Goal: Use online tool/utility

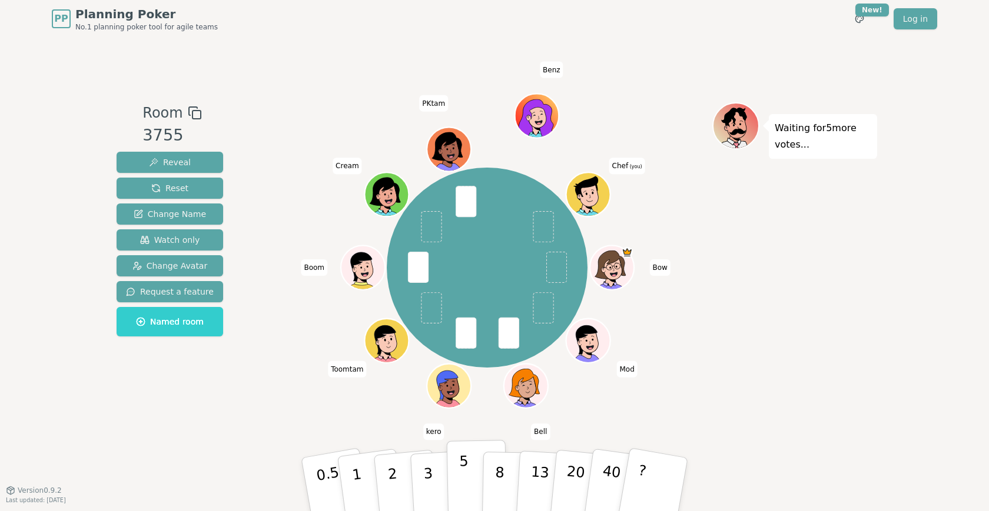
click at [462, 481] on p "5" at bounding box center [464, 485] width 10 height 64
click at [291, 356] on div "Bow Mod Bell kero Toomtam Boom Cream PKtam Benz Chef (you)" at bounding box center [487, 268] width 450 height 289
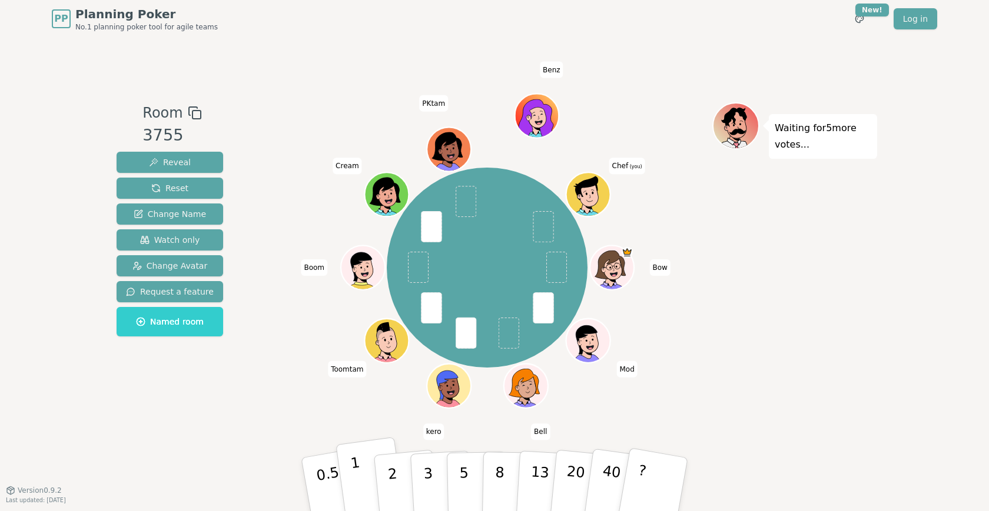
click at [353, 490] on button "1" at bounding box center [370, 484] width 70 height 95
click at [344, 409] on div "Bow Mod Bell kero Toomtam Boom Cream PKtam Benz Chef (you)" at bounding box center [487, 268] width 450 height 289
click at [477, 434] on div "Room 3755 Reveal Reset Change Name Watch only Change Avatar Request a feature N…" at bounding box center [494, 264] width 765 height 453
click at [434, 476] on button "3" at bounding box center [442, 485] width 64 height 92
click at [779, 300] on div "Waiting for 3 more votes..." at bounding box center [794, 264] width 165 height 324
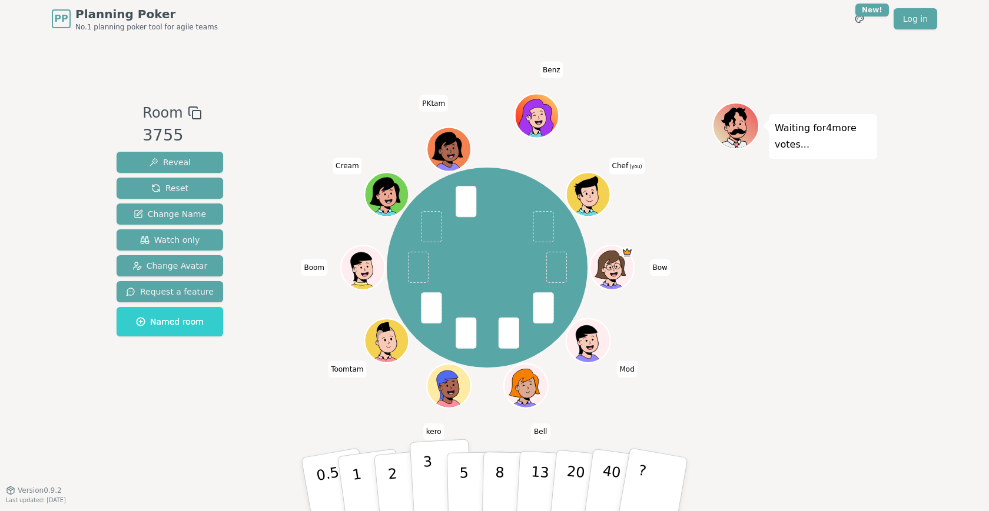
click at [434, 470] on button "3" at bounding box center [442, 485] width 64 height 92
click at [457, 478] on button "5" at bounding box center [477, 484] width 61 height 89
click at [425, 468] on p "3" at bounding box center [429, 486] width 13 height 64
click at [461, 484] on p "5" at bounding box center [464, 485] width 10 height 64
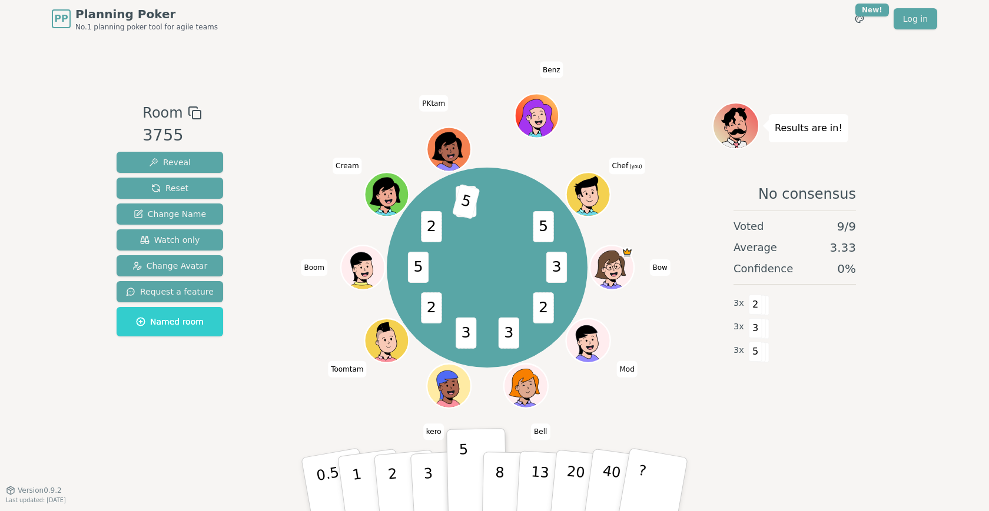
click at [302, 412] on div "3 2 3 3 2 5 2 8 5 5 Bow Mod Bell kero Toomtam Boom Cream PKtam Benz Chef (you)" at bounding box center [487, 264] width 450 height 324
click at [367, 422] on div "3 2 3 3 2 5 2 8 5 5 Bow Mod Bell kero Toomtam Boom Cream PKtam Benz Chef (you)" at bounding box center [487, 264] width 450 height 324
click at [396, 419] on div "3 2 3 3 2 5 2 8 5 5 Bow Mod Bell kero Toomtam Boom Cream PKtam Benz Chef (you)" at bounding box center [487, 264] width 450 height 324
click at [345, 428] on div "Room 3755 Reveal Reset Change Name Watch only Change Avatar Request a feature N…" at bounding box center [494, 264] width 765 height 453
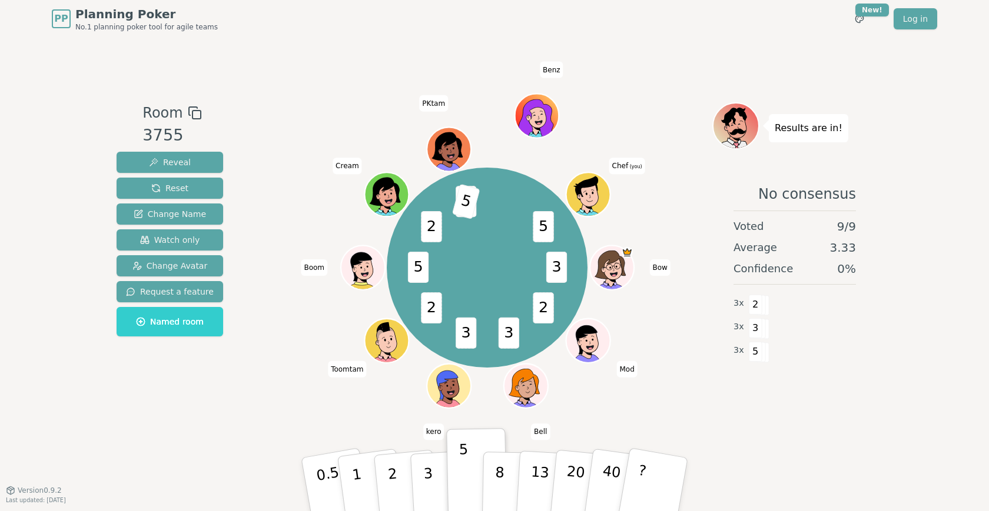
click at [342, 422] on div "3 2 3 3 2 5 2 8 5 5 Bow Mod Bell kero Toomtam Boom Cream PKtam Benz Chef (you)" at bounding box center [487, 264] width 450 height 324
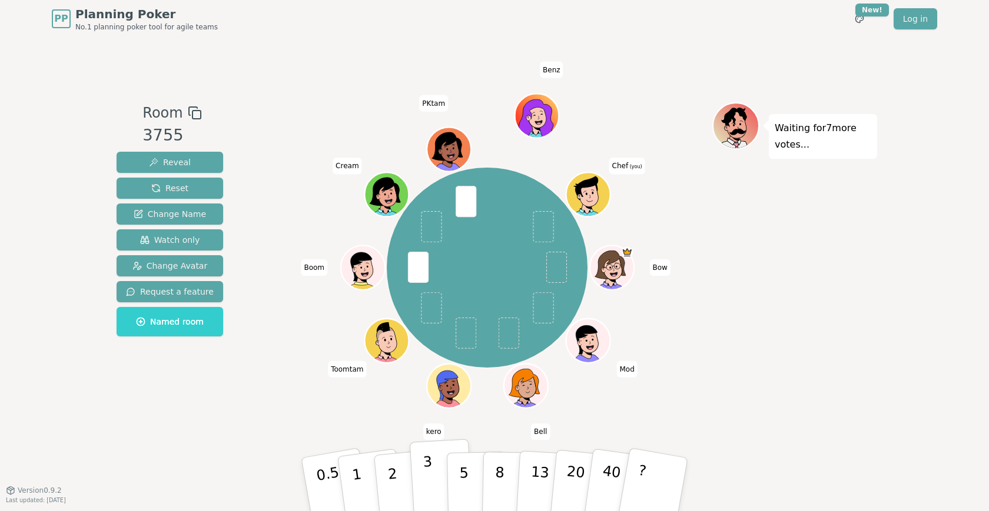
click at [444, 485] on button "3" at bounding box center [442, 485] width 64 height 92
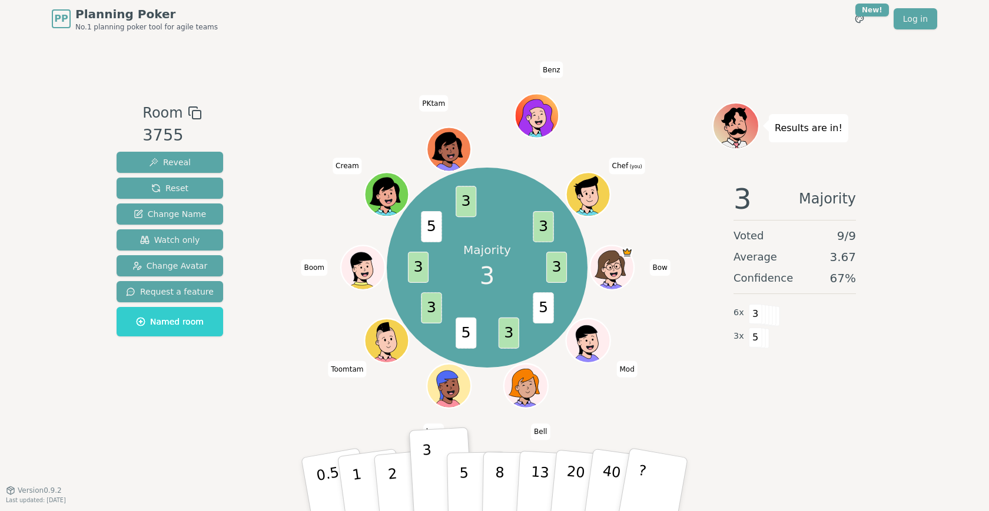
click at [740, 416] on div "Results are in! 3 Majority Voted 9 / 9 Average 3.67 Confidence 67 % 6 x 3 3 x 5" at bounding box center [794, 264] width 165 height 324
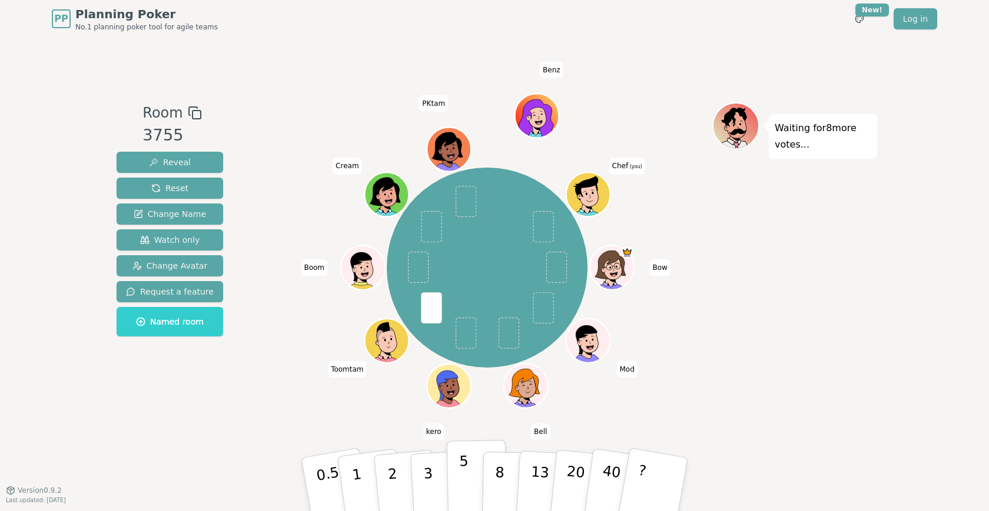
click at [463, 491] on p "5" at bounding box center [464, 485] width 10 height 64
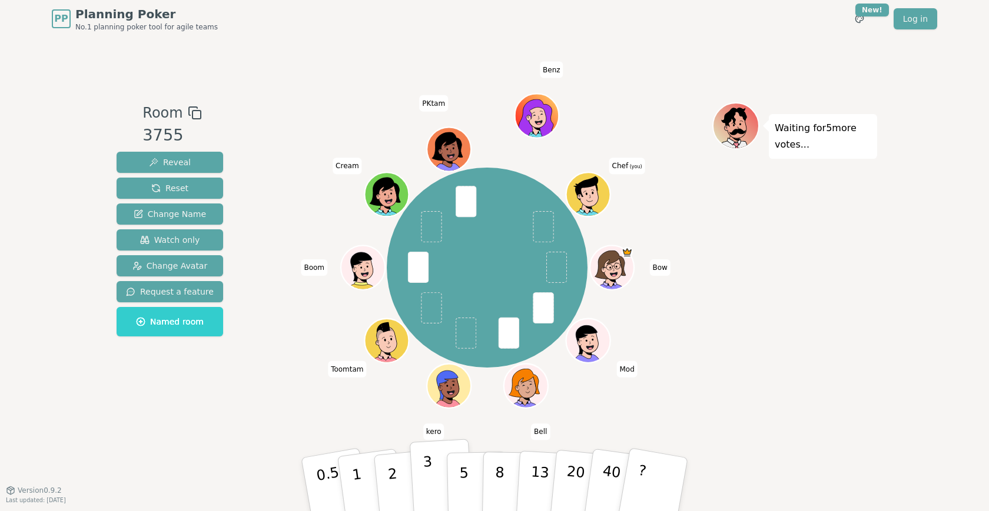
click at [442, 487] on button "3" at bounding box center [442, 485] width 64 height 92
click at [454, 486] on button "5" at bounding box center [477, 484] width 61 height 89
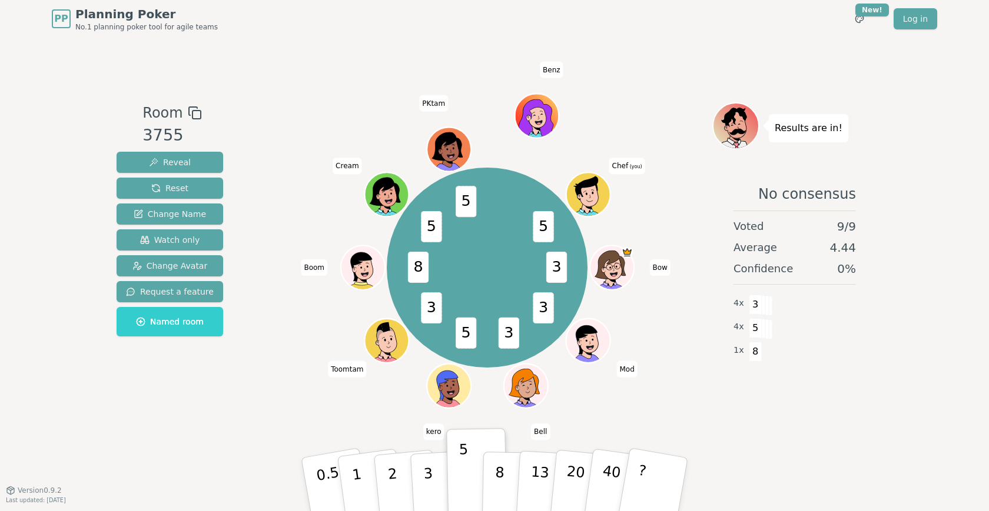
click at [767, 51] on div "Room 3755 Reveal Reset Change Name Watch only Change Avatar Request a feature N…" at bounding box center [494, 264] width 765 height 453
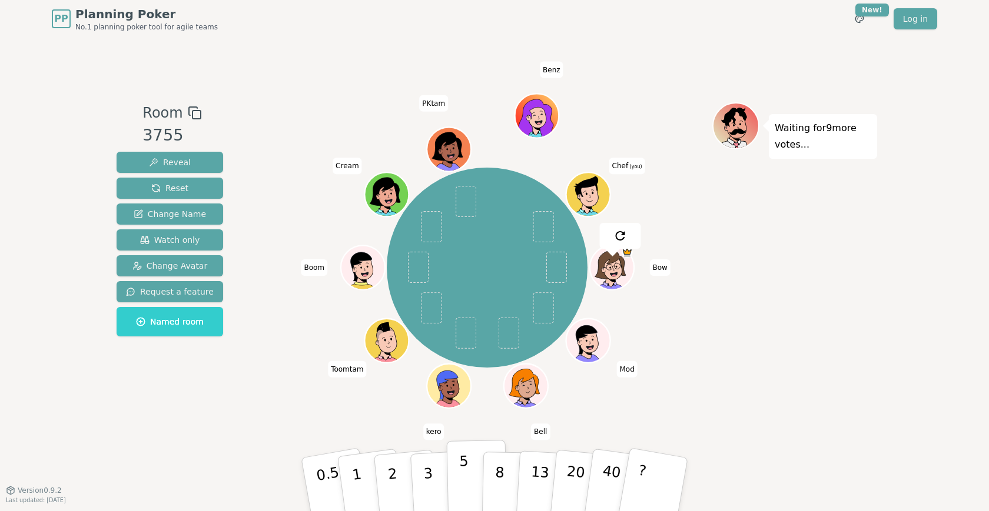
click at [467, 475] on button "5" at bounding box center [477, 484] width 61 height 89
click at [710, 84] on div "Room 3755 Reveal Reset Change Name Watch only Change Avatar Request a feature N…" at bounding box center [494, 264] width 765 height 453
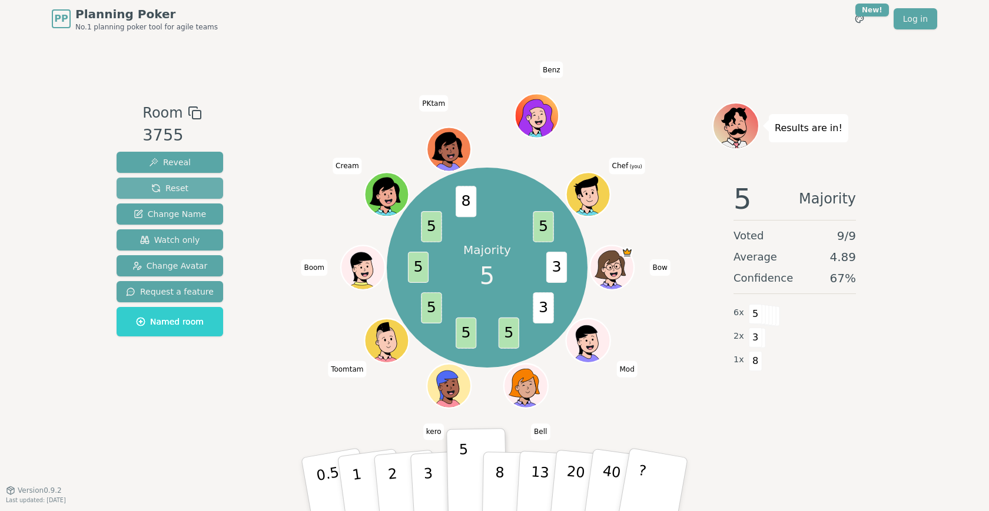
click at [167, 181] on button "Reset" at bounding box center [170, 188] width 107 height 21
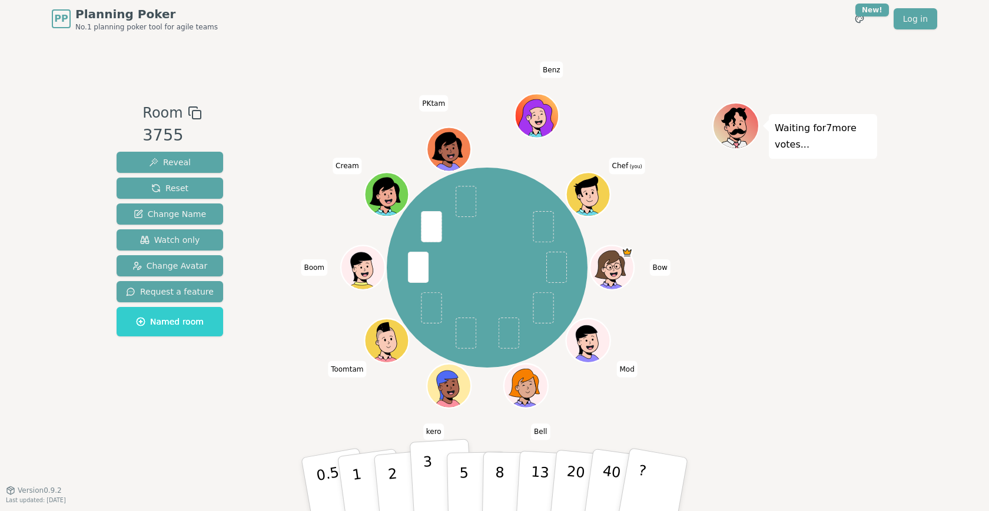
click at [434, 485] on button "3" at bounding box center [442, 485] width 64 height 92
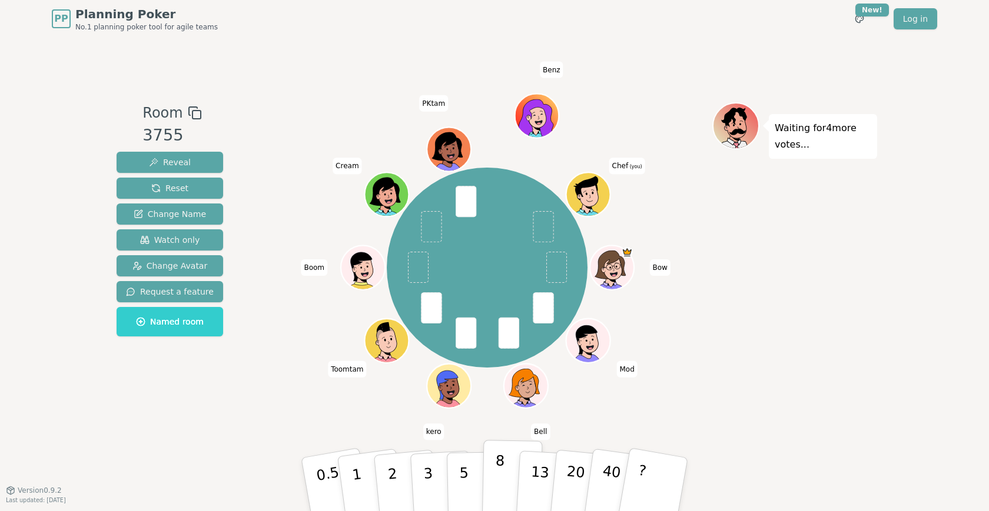
click at [502, 473] on p "8" at bounding box center [499, 485] width 10 height 64
click at [477, 475] on button "5" at bounding box center [477, 484] width 61 height 89
click at [504, 471] on button "8" at bounding box center [512, 484] width 61 height 89
click at [455, 471] on button "5" at bounding box center [477, 484] width 61 height 89
click at [497, 470] on p "8" at bounding box center [499, 485] width 10 height 64
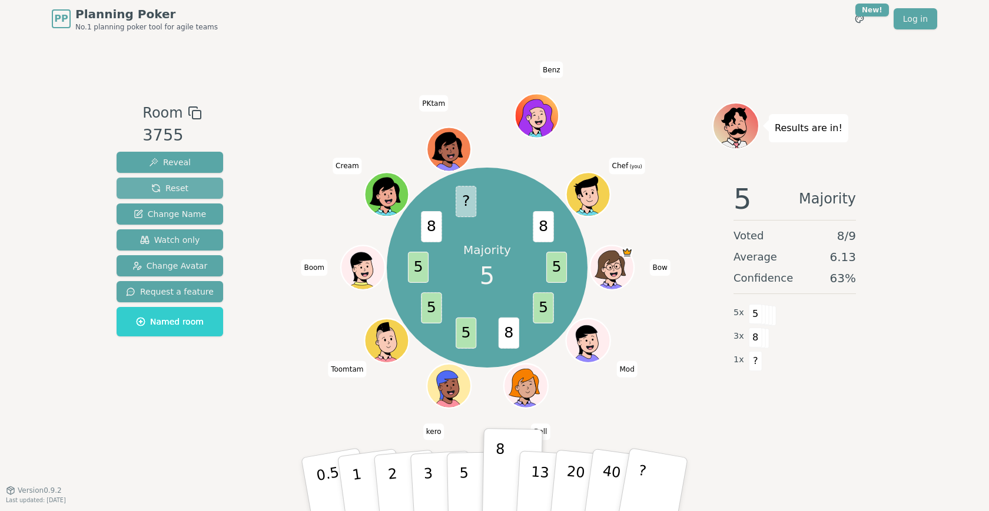
click at [178, 178] on button "Reset" at bounding box center [170, 188] width 107 height 21
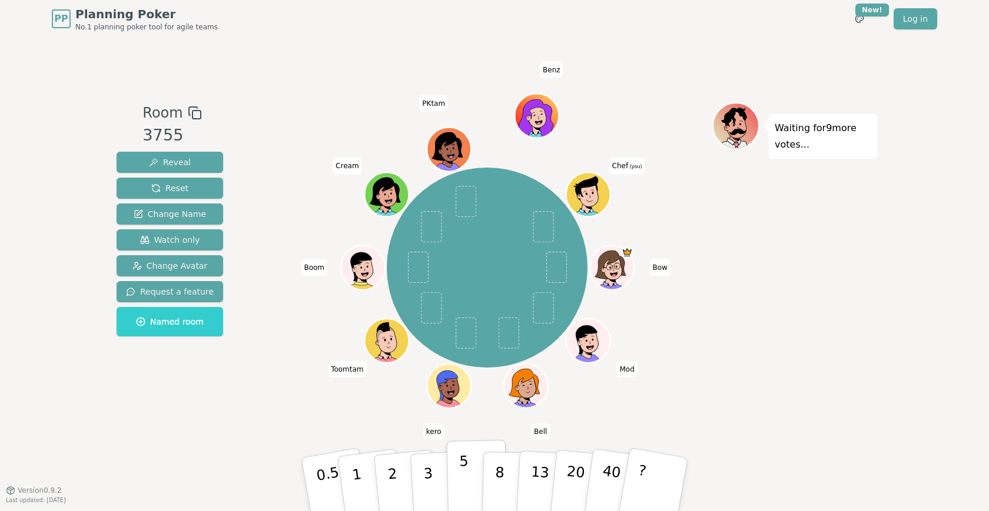
click at [459, 463] on p "5" at bounding box center [464, 485] width 10 height 64
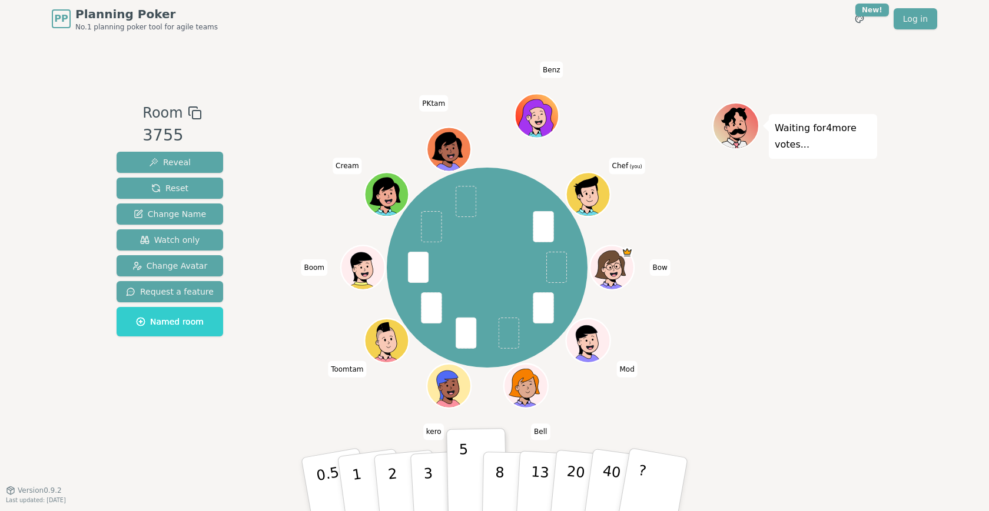
click at [786, 462] on div "Room 3755 Reveal Reset Change Name Watch only Change Avatar Request a feature N…" at bounding box center [494, 264] width 765 height 453
click at [472, 467] on button "5" at bounding box center [477, 484] width 61 height 89
click at [479, 480] on button "5" at bounding box center [477, 484] width 61 height 89
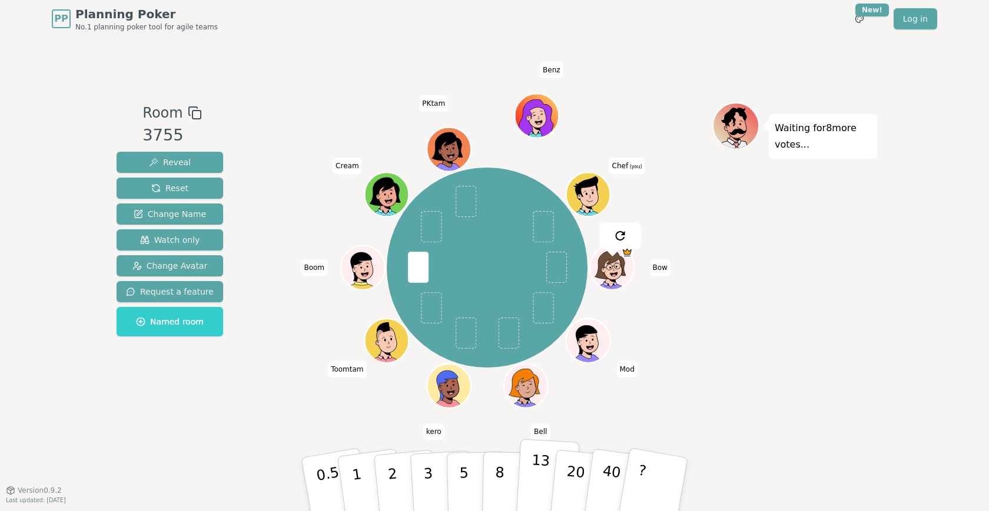
click at [541, 489] on p "13" at bounding box center [540, 484] width 22 height 65
click at [505, 493] on button "8" at bounding box center [512, 484] width 61 height 89
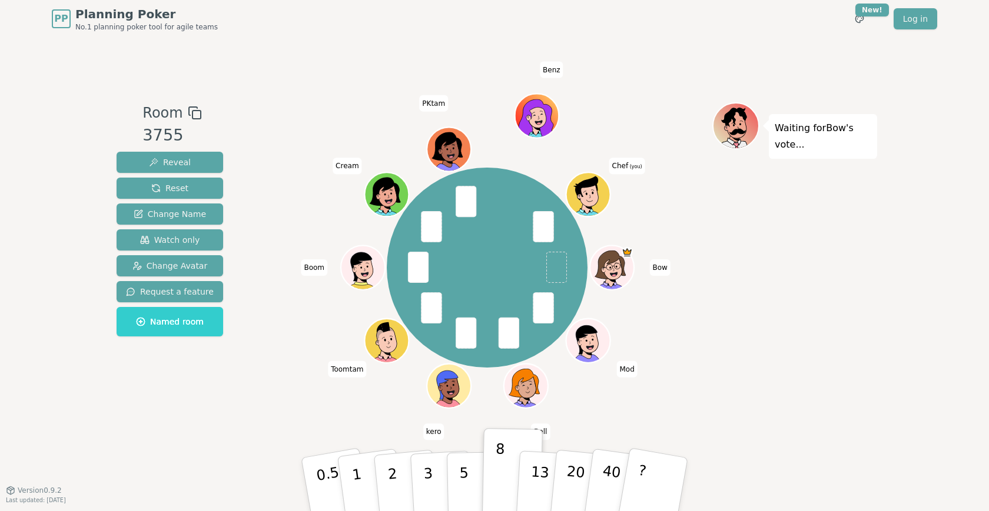
click at [659, 301] on div "Bow Mod Bell kero Toomtam Boom Cream PKtam Benz Chef (you)" at bounding box center [487, 268] width 450 height 289
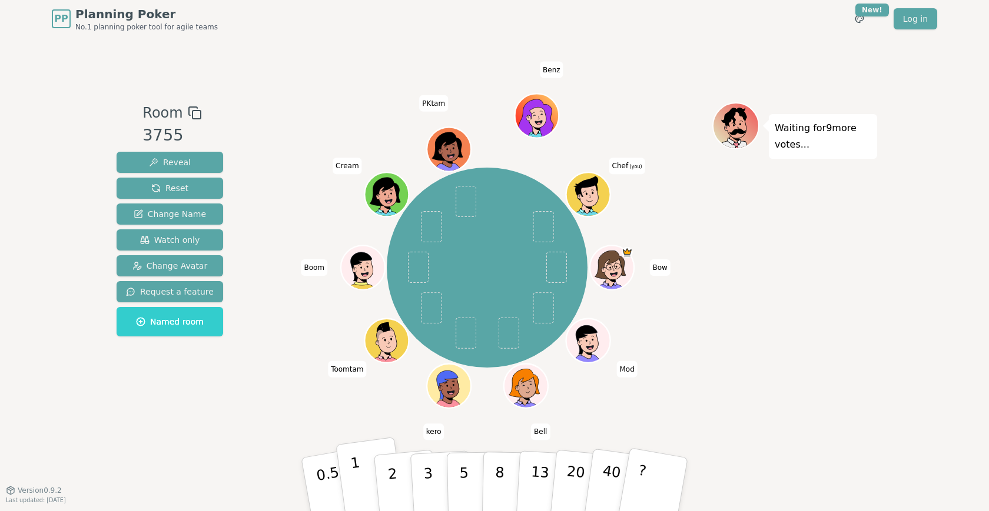
click at [367, 488] on button "1" at bounding box center [370, 484] width 70 height 95
click at [393, 475] on p "2" at bounding box center [393, 486] width 15 height 64
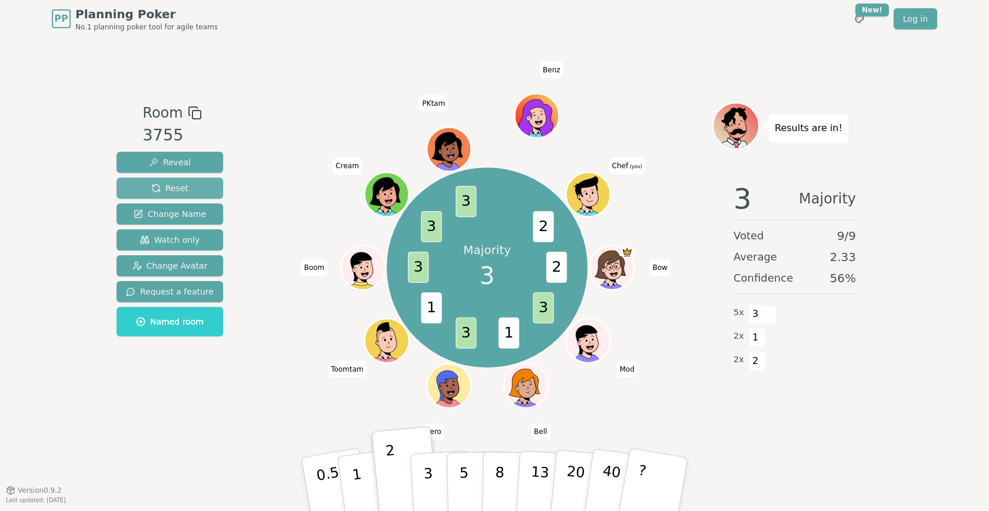
click at [206, 185] on button "Reset" at bounding box center [170, 188] width 107 height 21
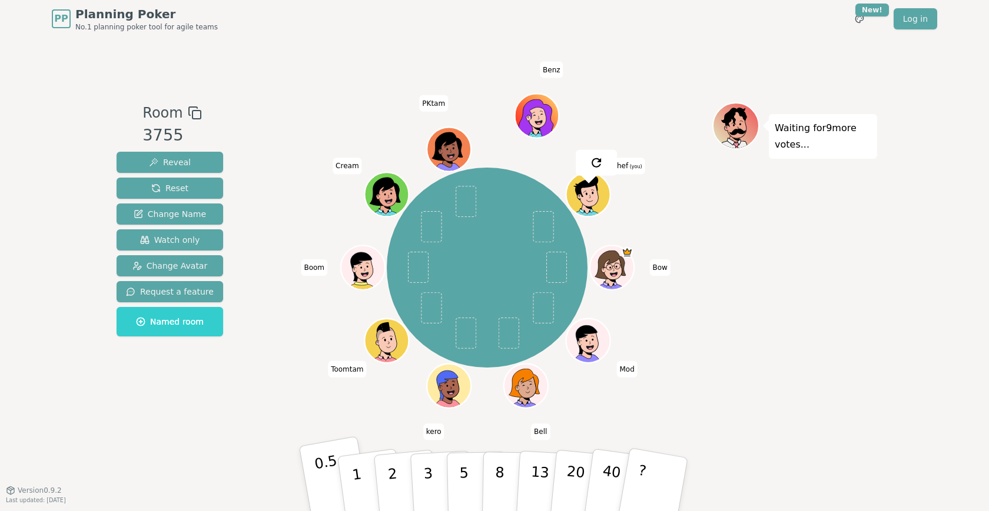
click at [333, 479] on p "0.5" at bounding box center [329, 486] width 33 height 67
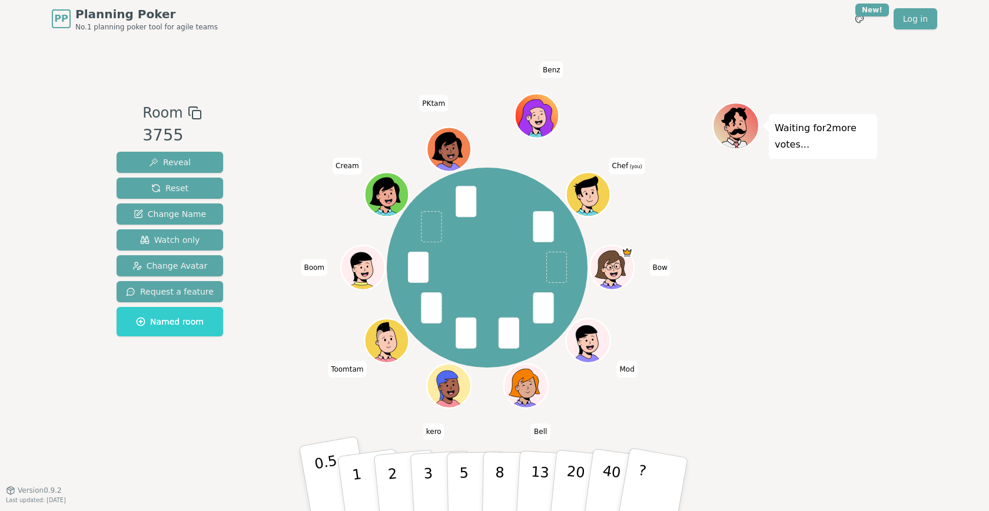
click at [325, 464] on p "0.5" at bounding box center [329, 486] width 33 height 67
